Goal: Navigation & Orientation: Find specific page/section

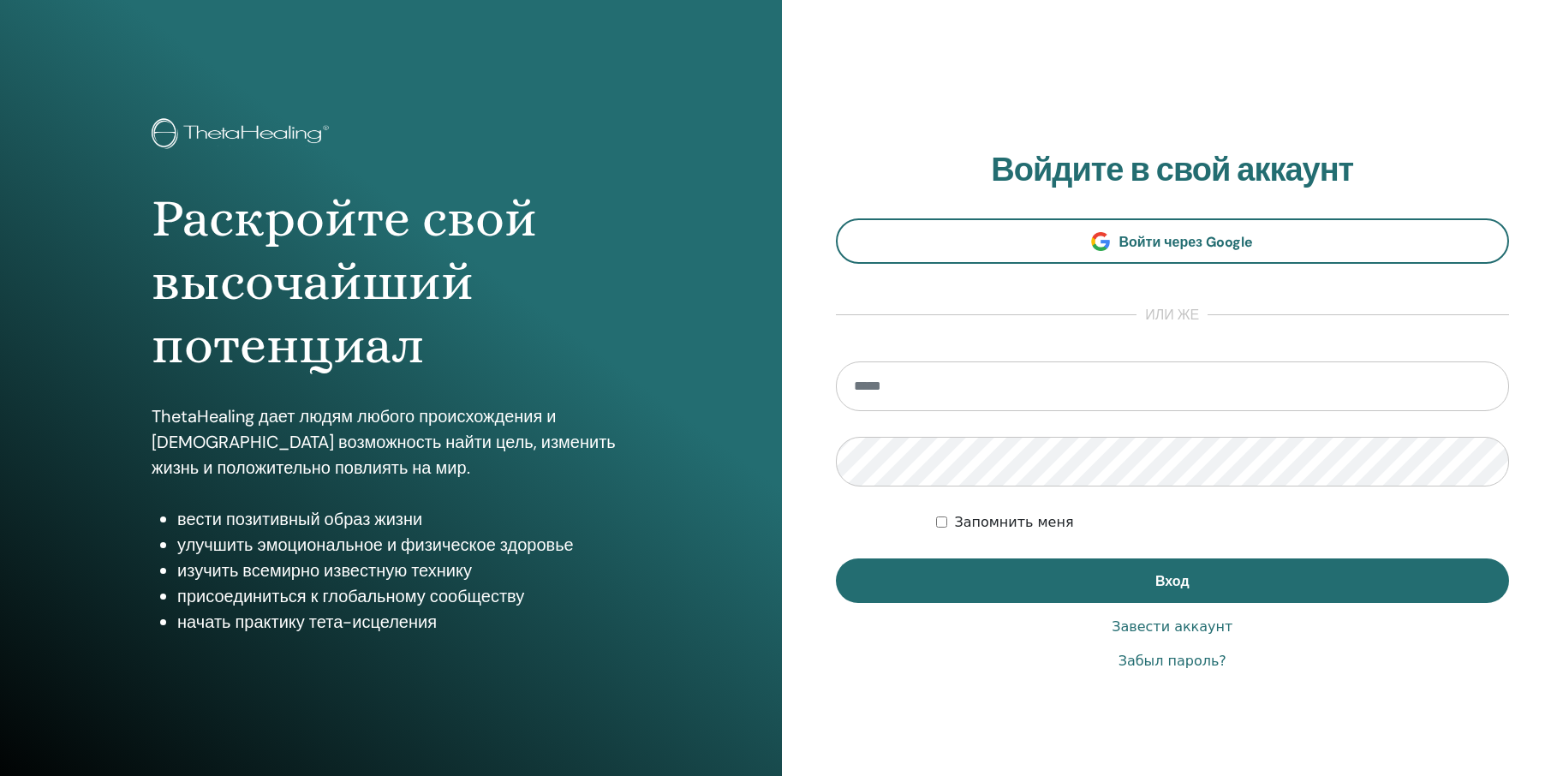
type input "**********"
click at [1168, 581] on span "Вход" at bounding box center [1172, 581] width 34 height 18
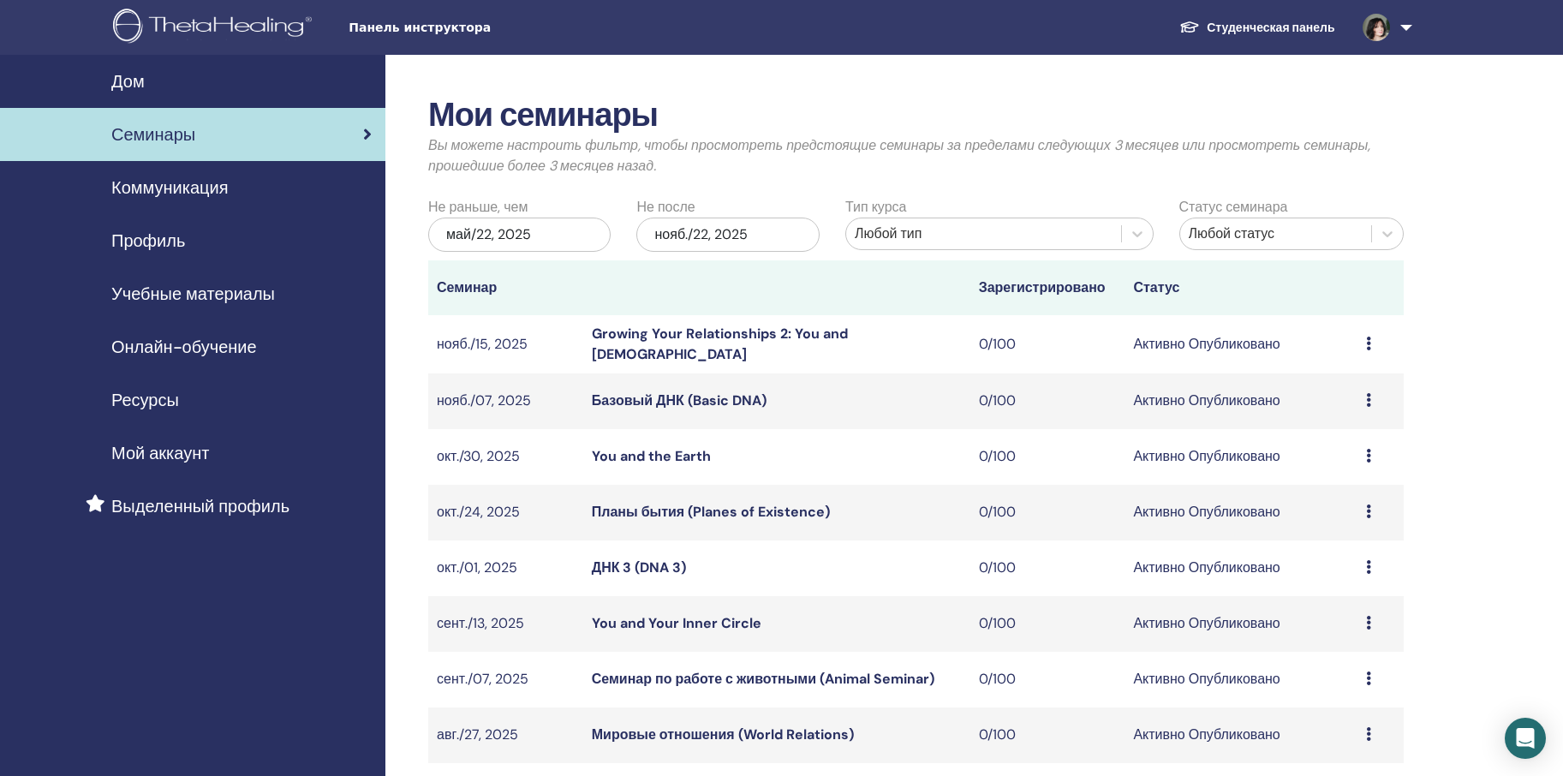
click at [154, 241] on span "Профиль" at bounding box center [148, 241] width 74 height 26
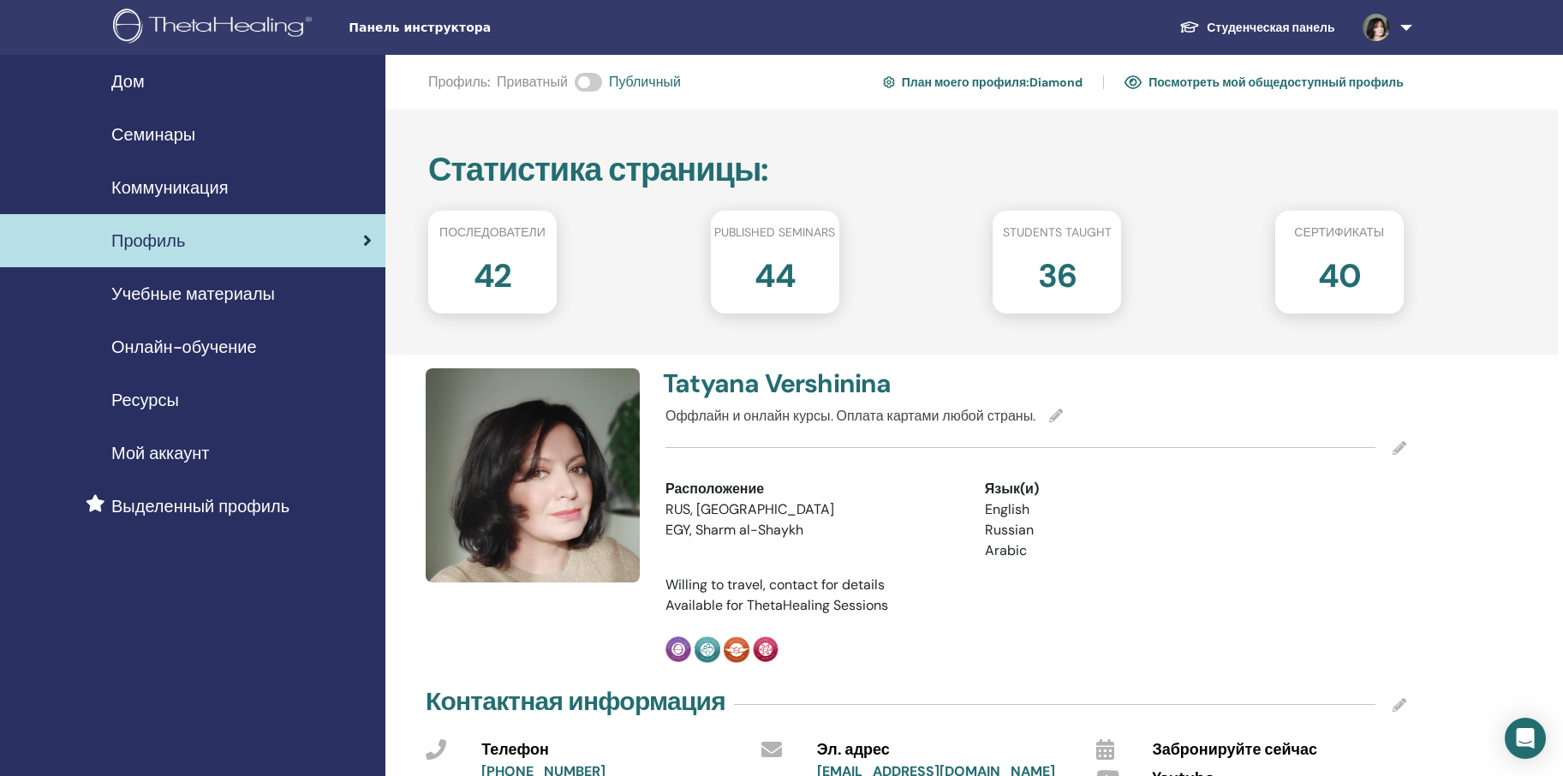
click at [211, 16] on img at bounding box center [215, 28] width 205 height 39
